Goal: Book appointment/travel/reservation

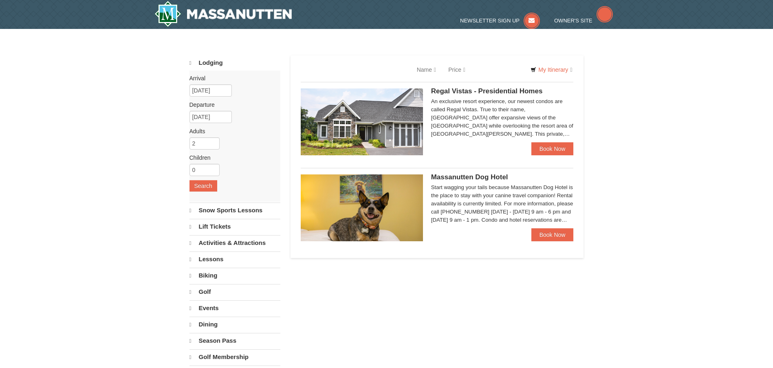
select select "10"
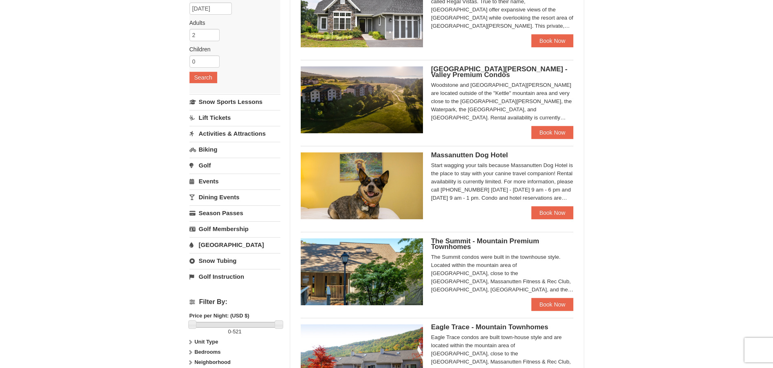
scroll to position [114, 0]
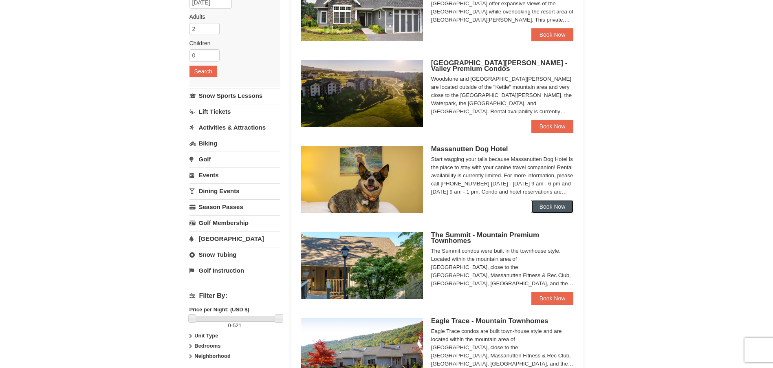
click at [548, 207] on link "Book Now" at bounding box center [552, 206] width 42 height 13
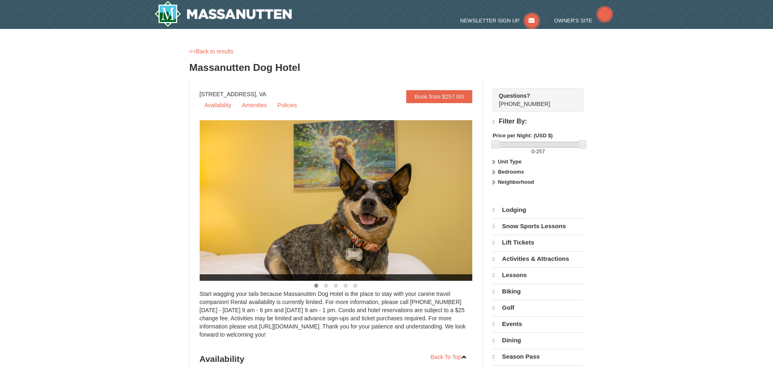
select select "10"
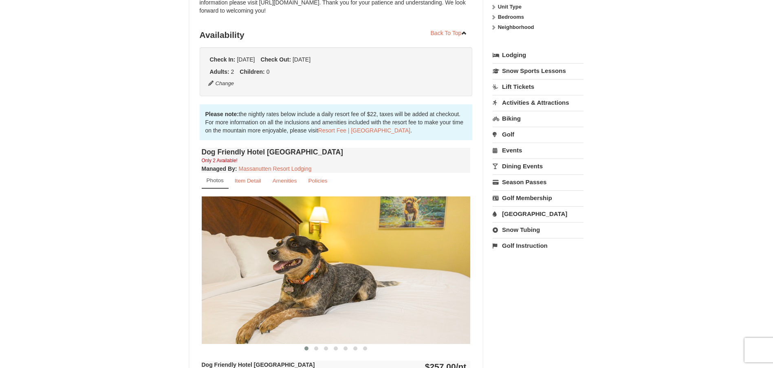
scroll to position [154, 0]
click at [249, 184] on link "Item Detail" at bounding box center [247, 180] width 37 height 16
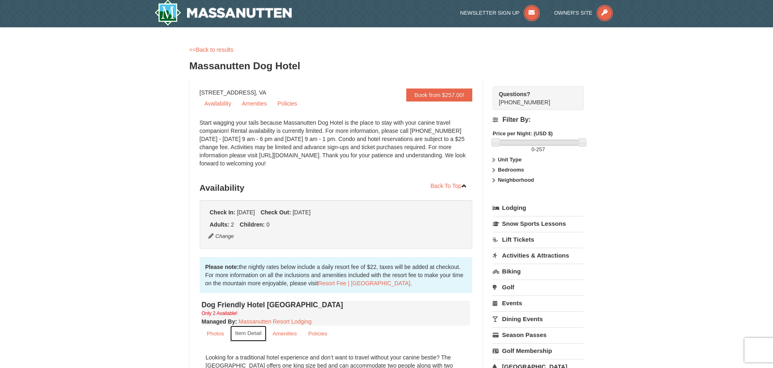
scroll to position [0, 0]
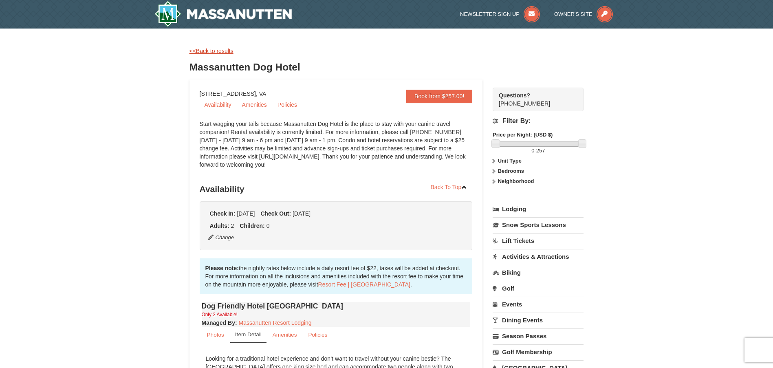
click at [213, 51] on link "<<Back to results" at bounding box center [211, 51] width 44 height 7
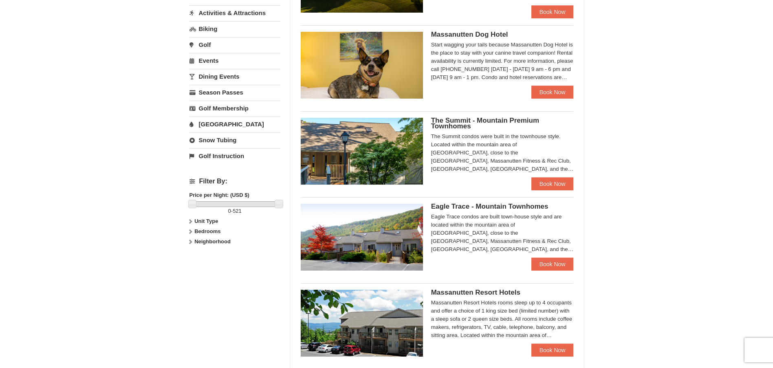
scroll to position [229, 0]
click at [550, 264] on link "Book Now" at bounding box center [552, 263] width 42 height 13
